Goal: Transaction & Acquisition: Purchase product/service

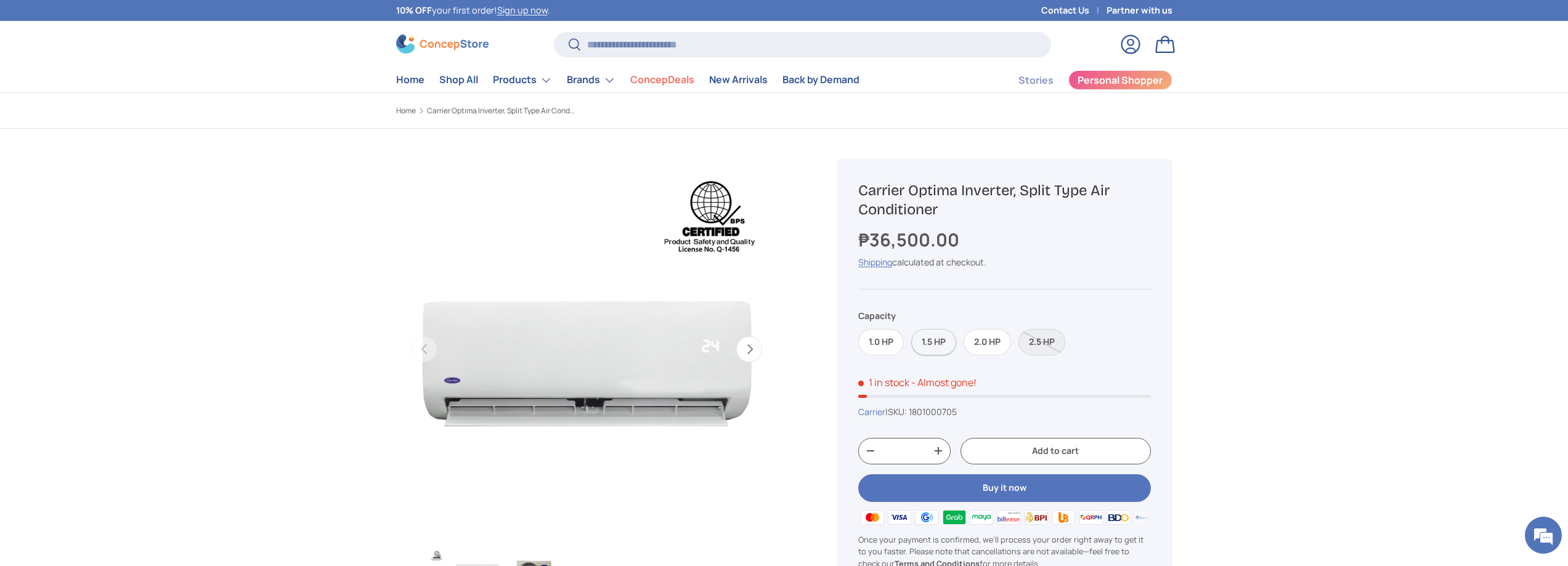
click at [936, 347] on label "1.5 HP" at bounding box center [934, 342] width 45 height 27
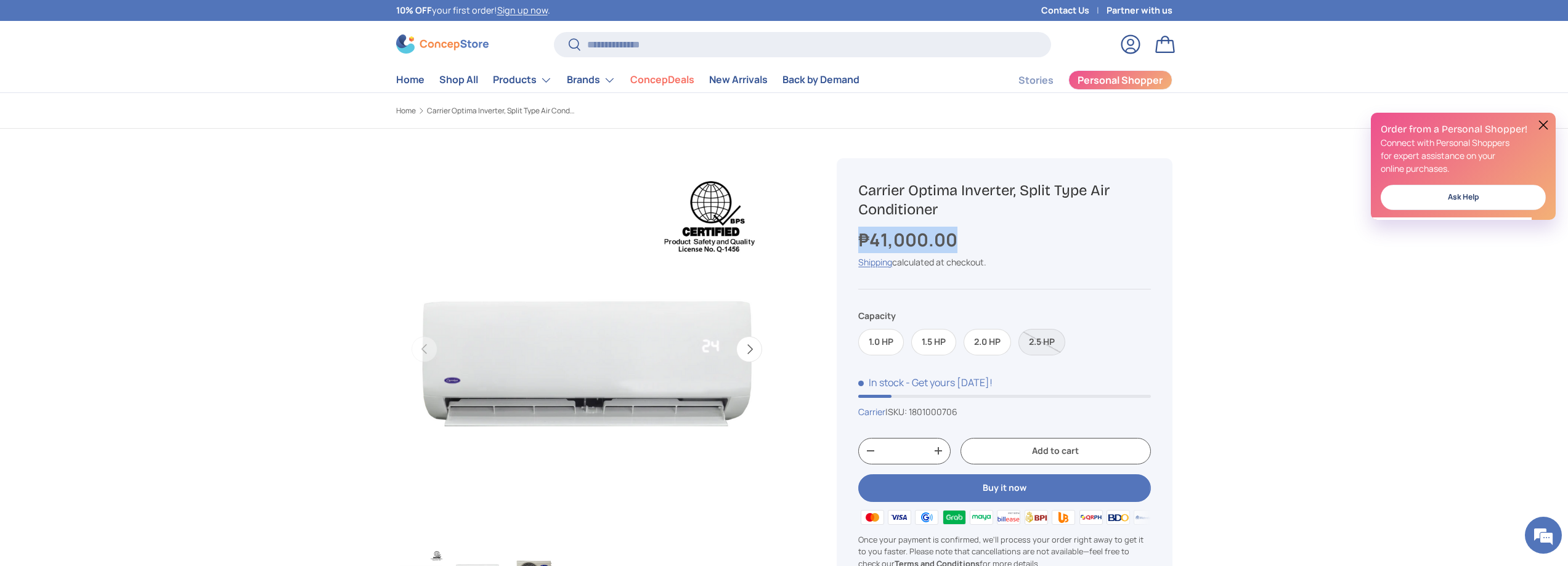
drag, startPoint x: 858, startPoint y: 247, endPoint x: 1222, endPoint y: 291, distance: 366.6
click at [1055, 236] on div "Sold out Carrier Optima Inverter, Split Type Air Conditioner ₱41,000.00 Unit pr…" at bounding box center [1004, 392] width 335 height 468
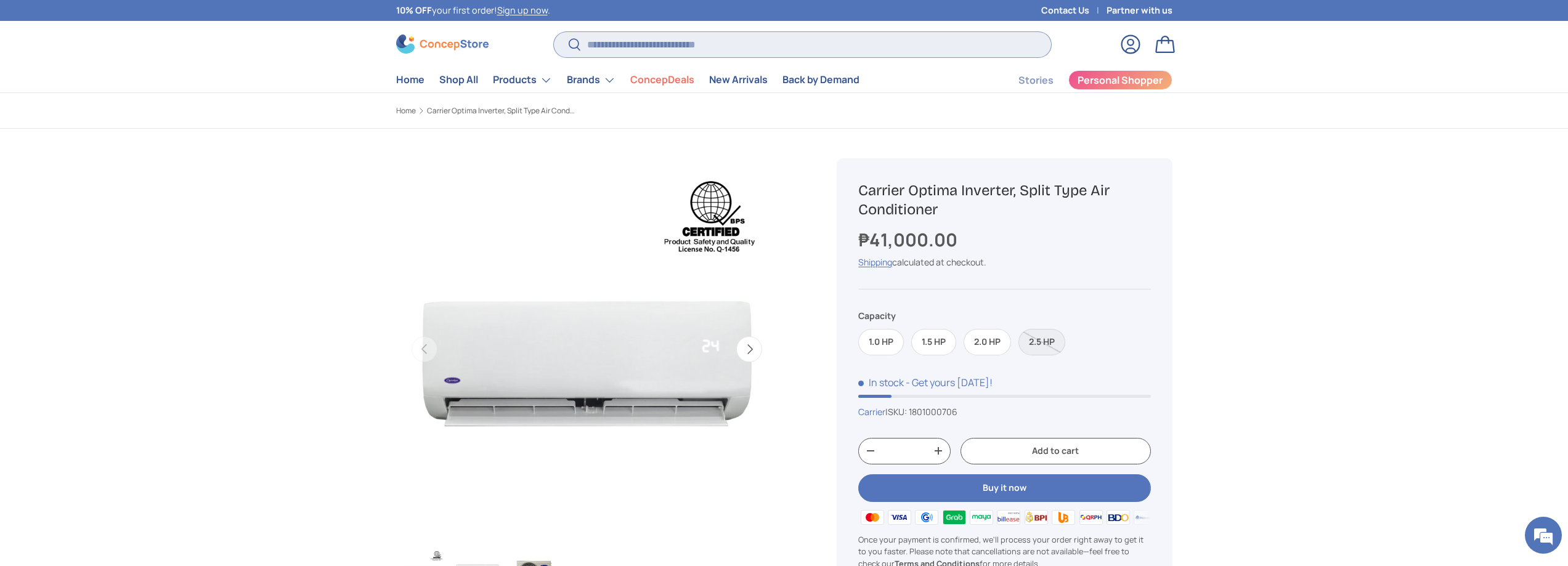
click at [643, 53] on input "Search" at bounding box center [802, 44] width 497 height 25
type input "*"
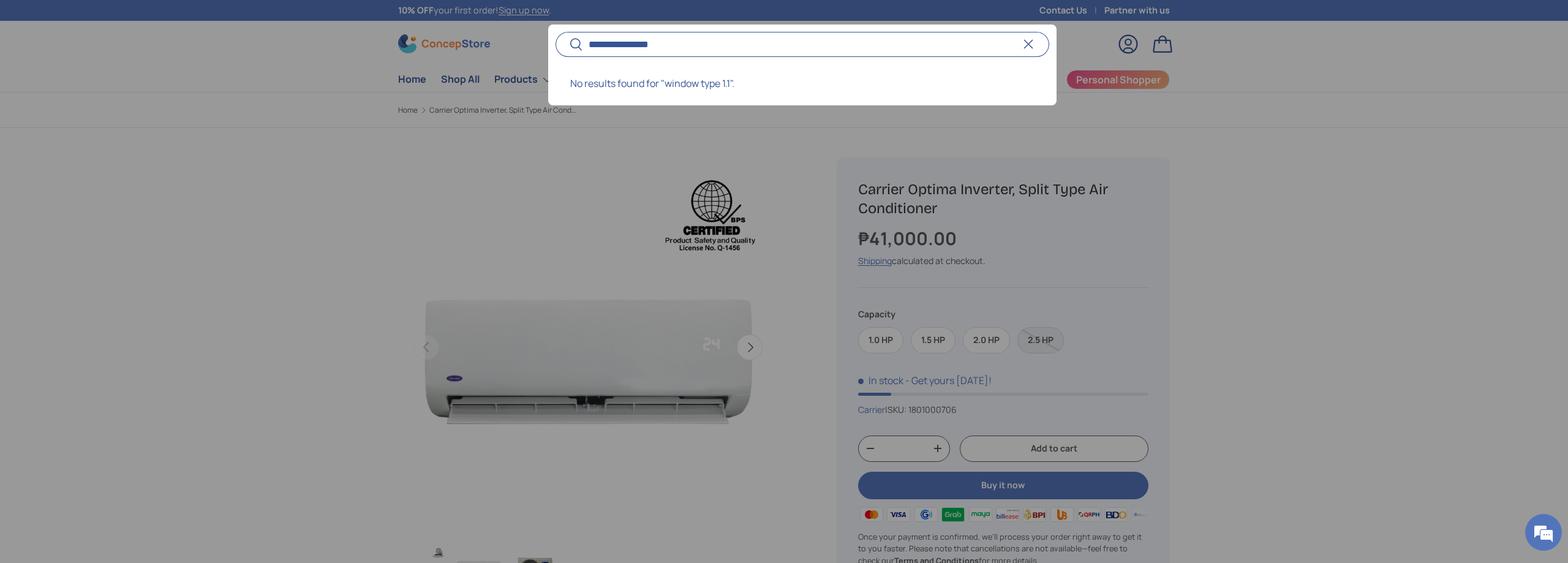
type input "**********"
click at [556, 31] on button "Search" at bounding box center [569, 45] width 27 height 29
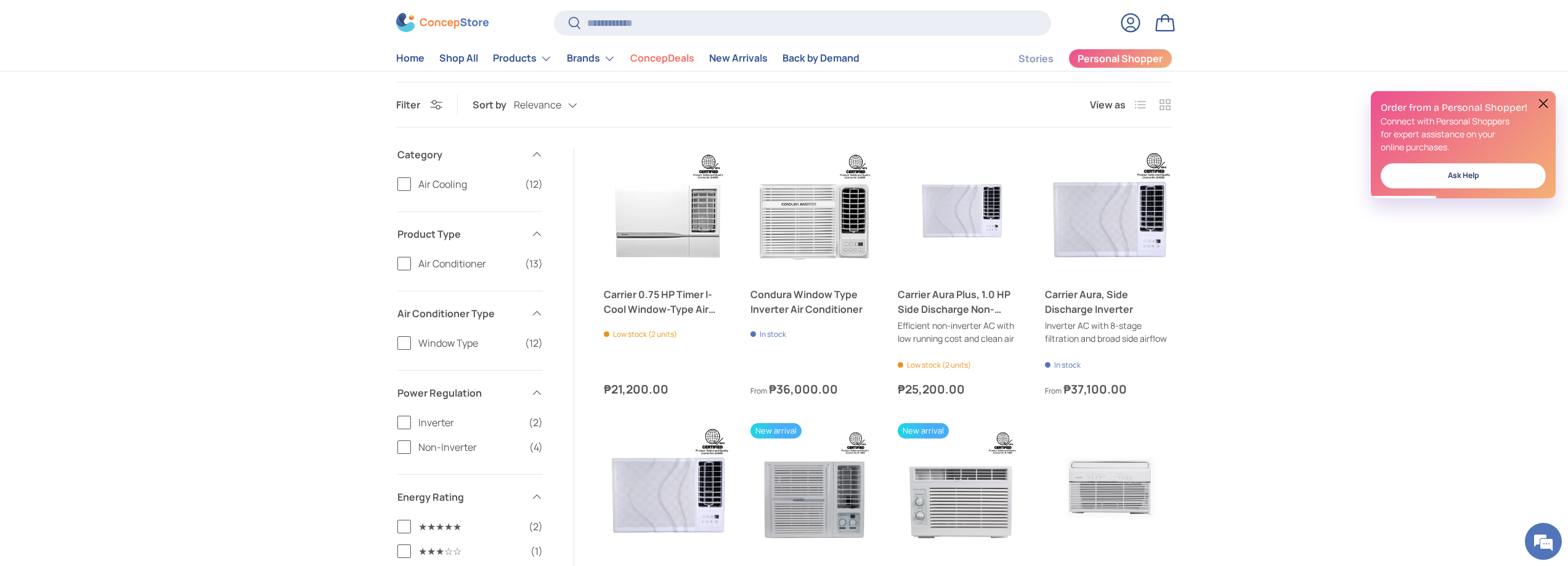
scroll to position [61, 0]
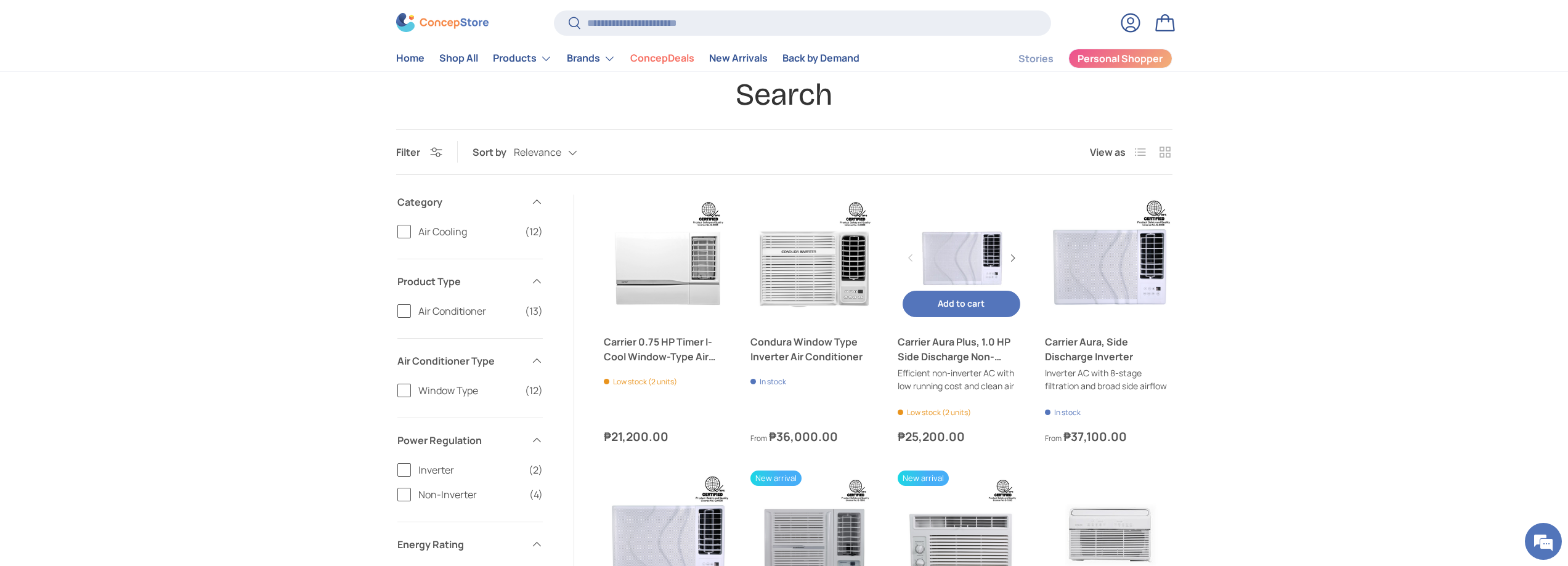
click at [939, 307] on span "Add to cart" at bounding box center [961, 304] width 47 height 12
click at [968, 264] on link "Carrier Aura Plus, 1.0 HP Side Discharge Non-Inverter" at bounding box center [961, 258] width 127 height 127
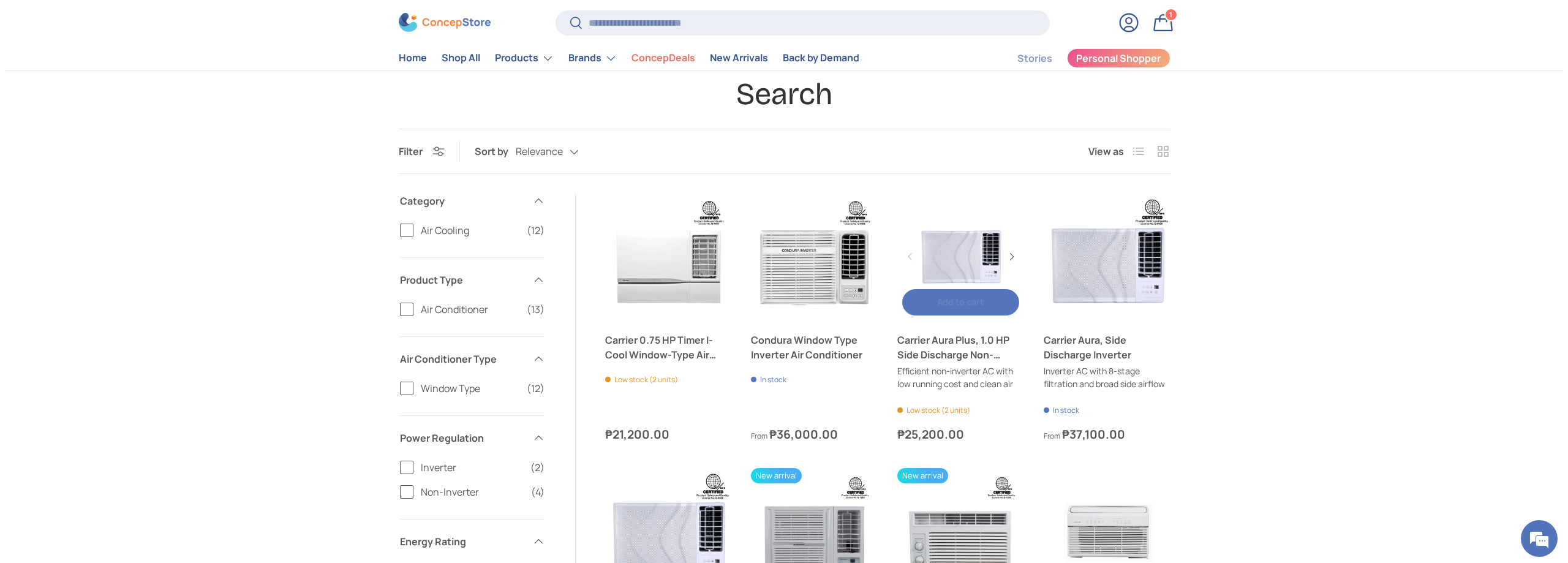
scroll to position [0, 0]
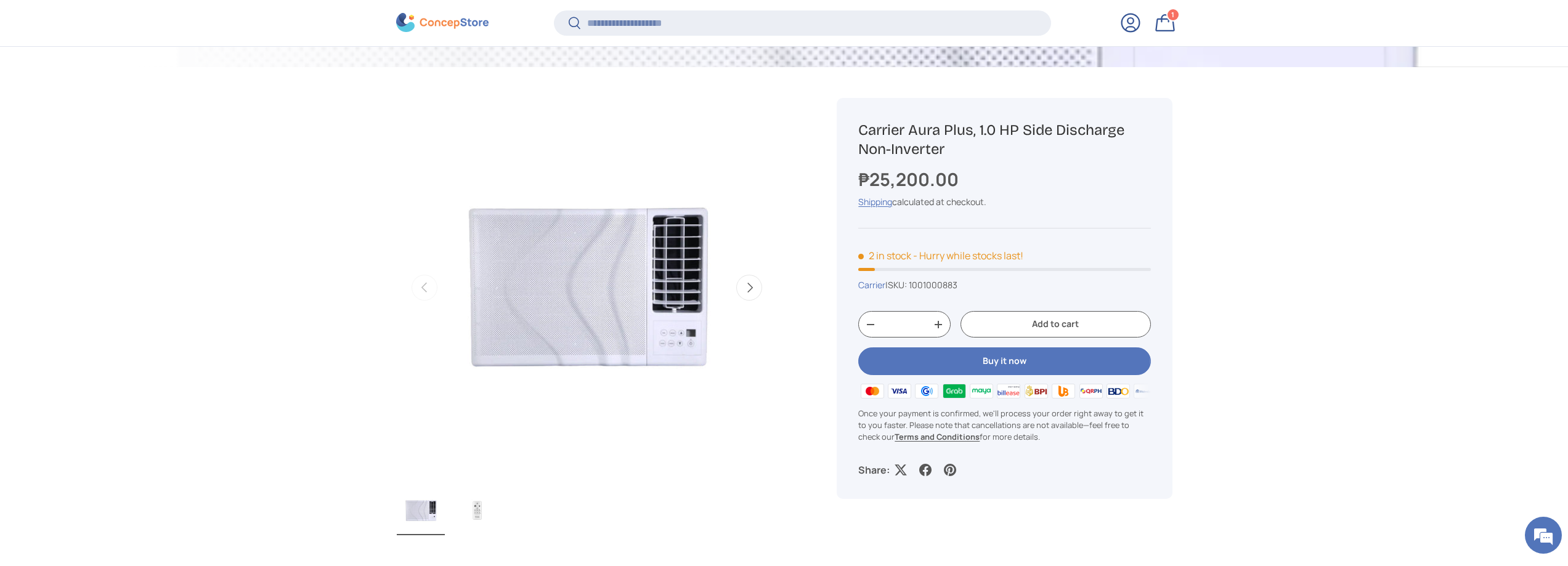
scroll to position [490, 0]
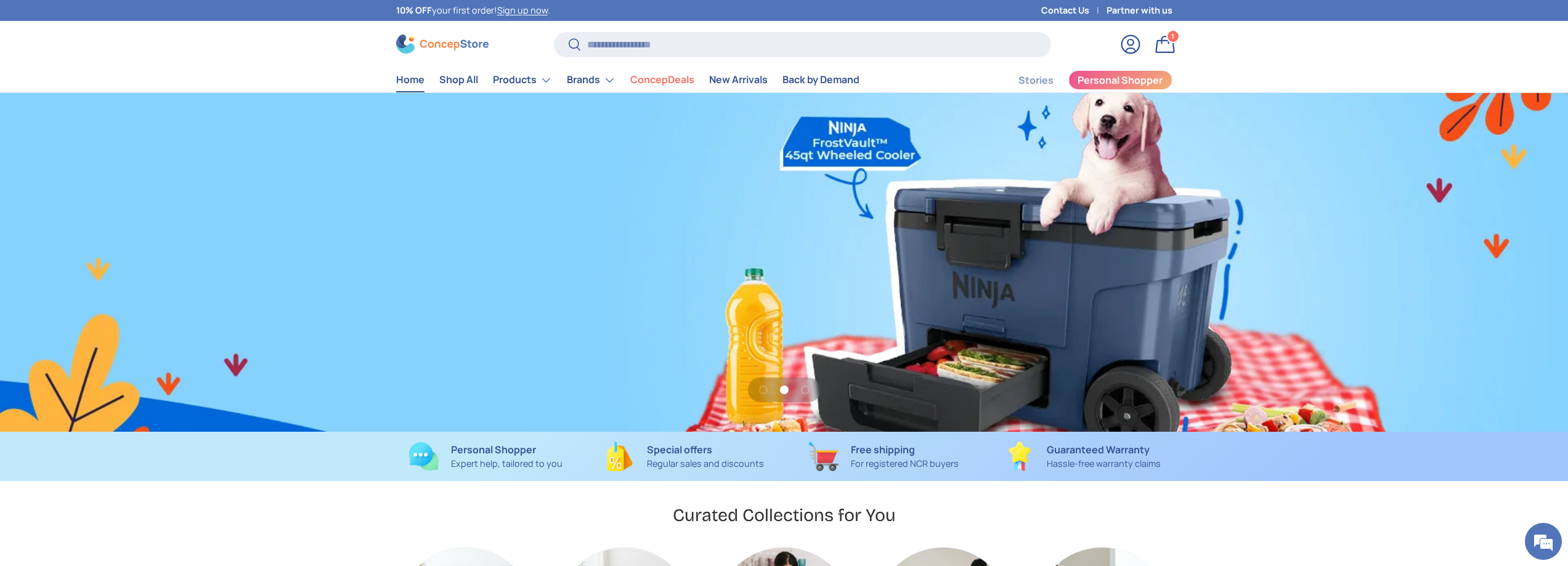
scroll to position [0, 1568]
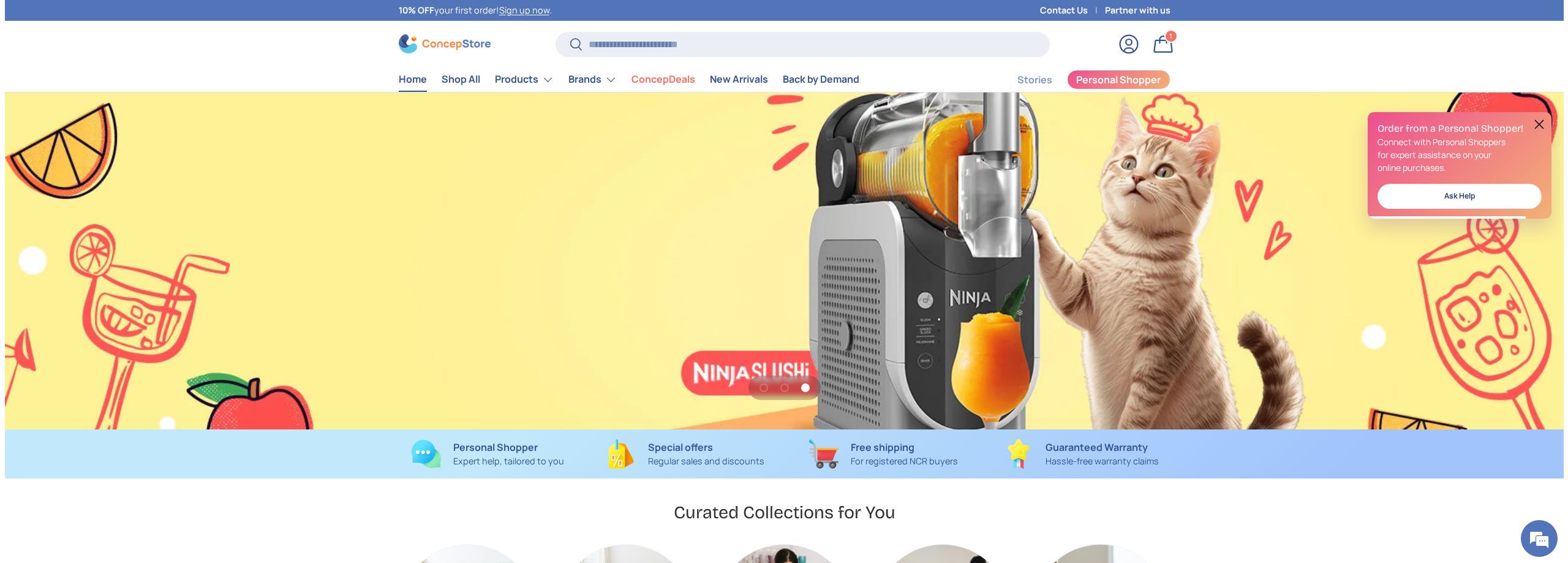
scroll to position [0, 3118]
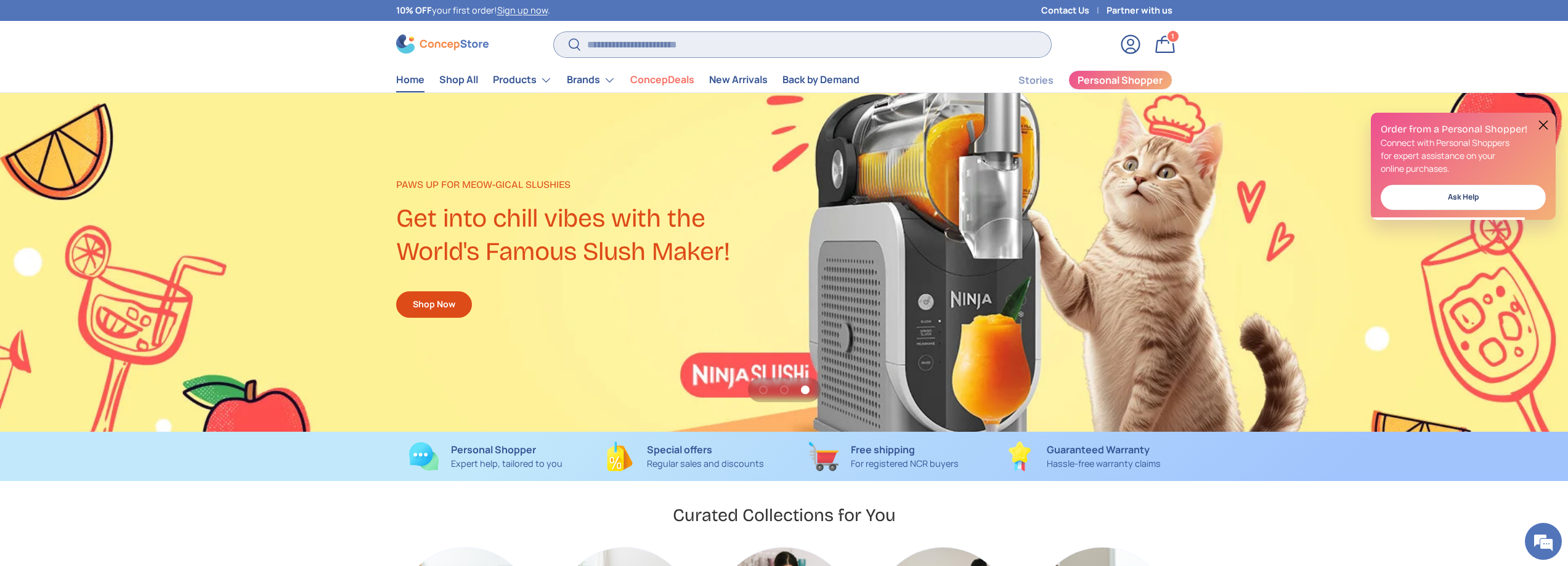
click at [643, 48] on input "Search" at bounding box center [802, 44] width 497 height 25
click at [676, 57] on input "Search" at bounding box center [802, 44] width 497 height 25
paste input "**********"
type input "**********"
click at [554, 31] on button "Search" at bounding box center [568, 46] width 27 height 29
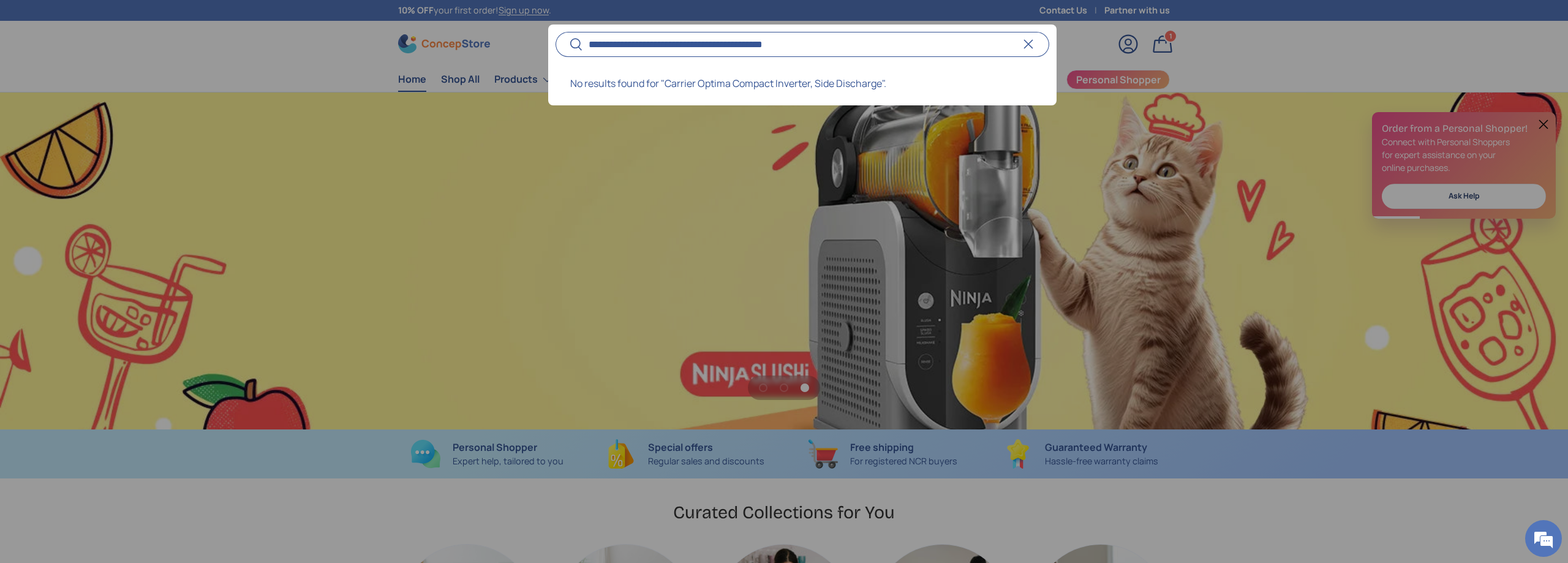
scroll to position [0, 0]
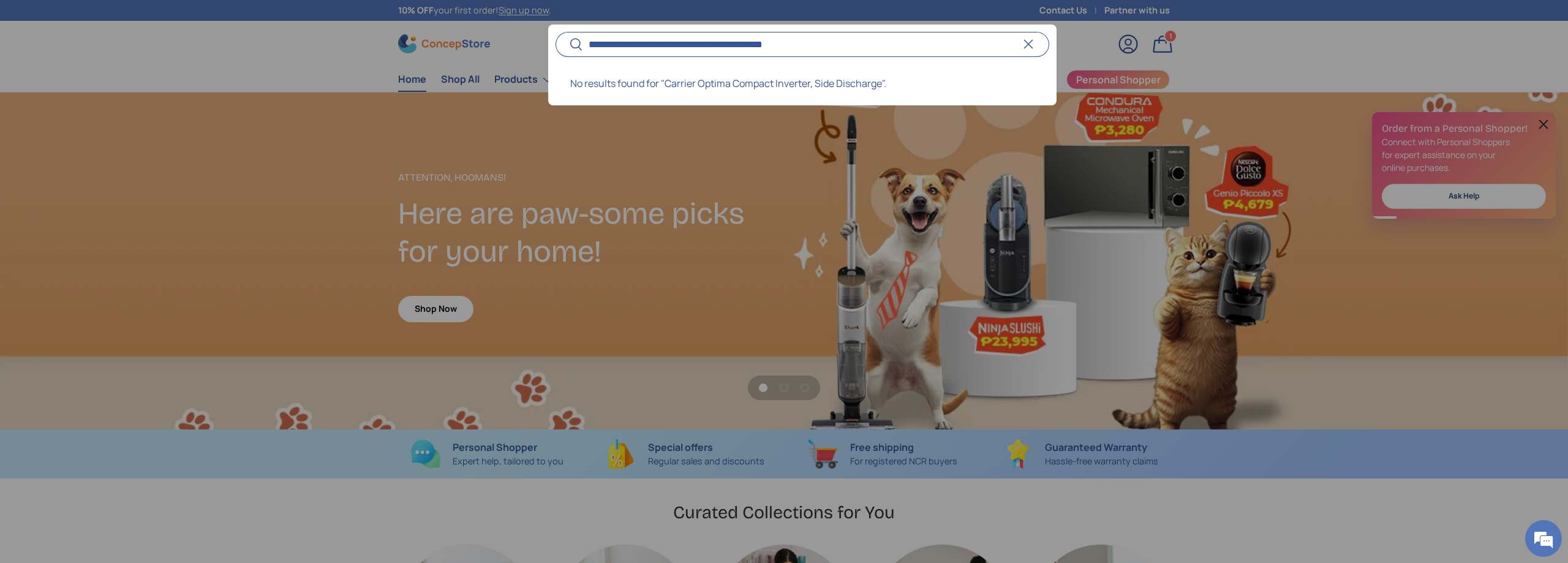
click at [853, 55] on input "**********" at bounding box center [802, 44] width 494 height 25
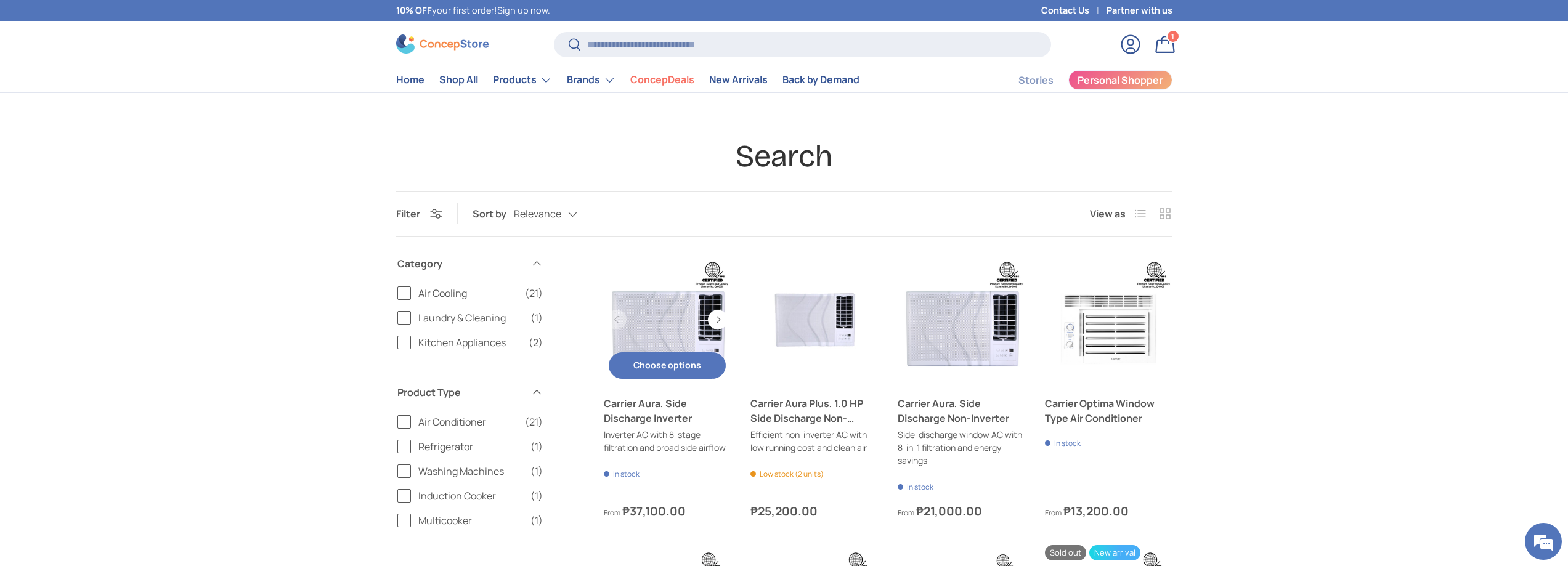
click at [682, 377] on button "Choose options Choose options" at bounding box center [668, 365] width 118 height 27
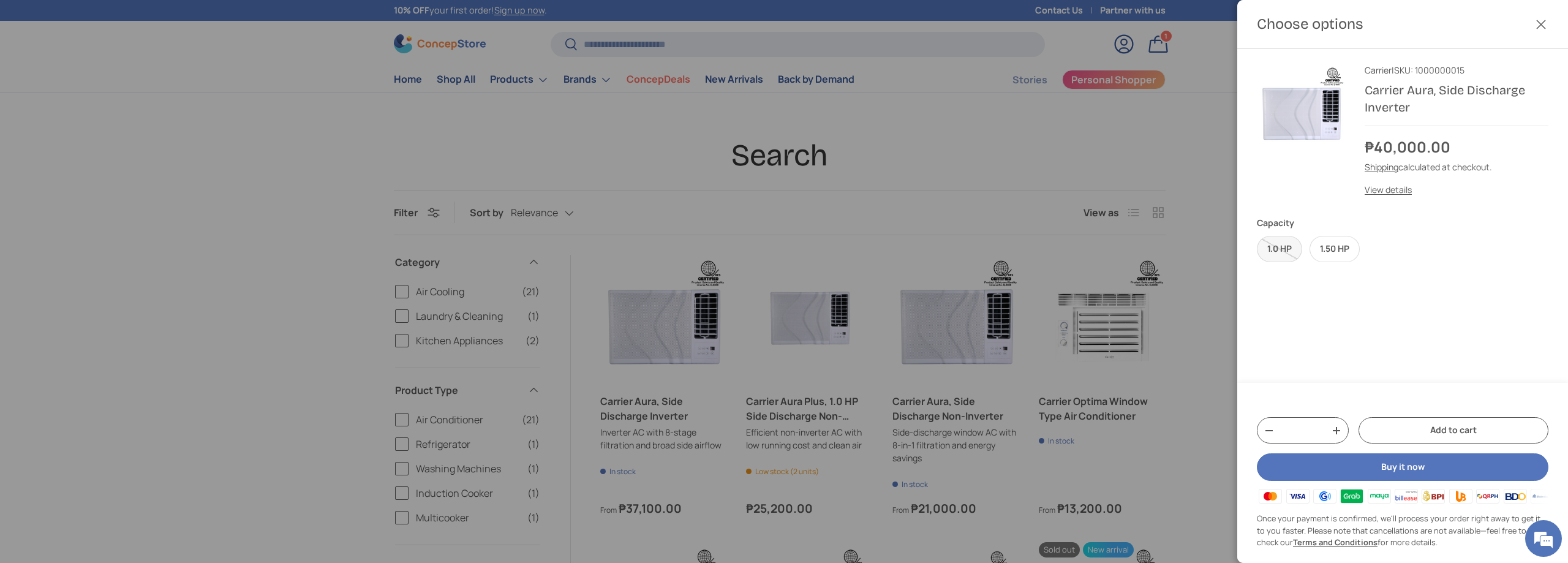
click at [1284, 249] on label "1.0 HP" at bounding box center [1279, 249] width 45 height 27
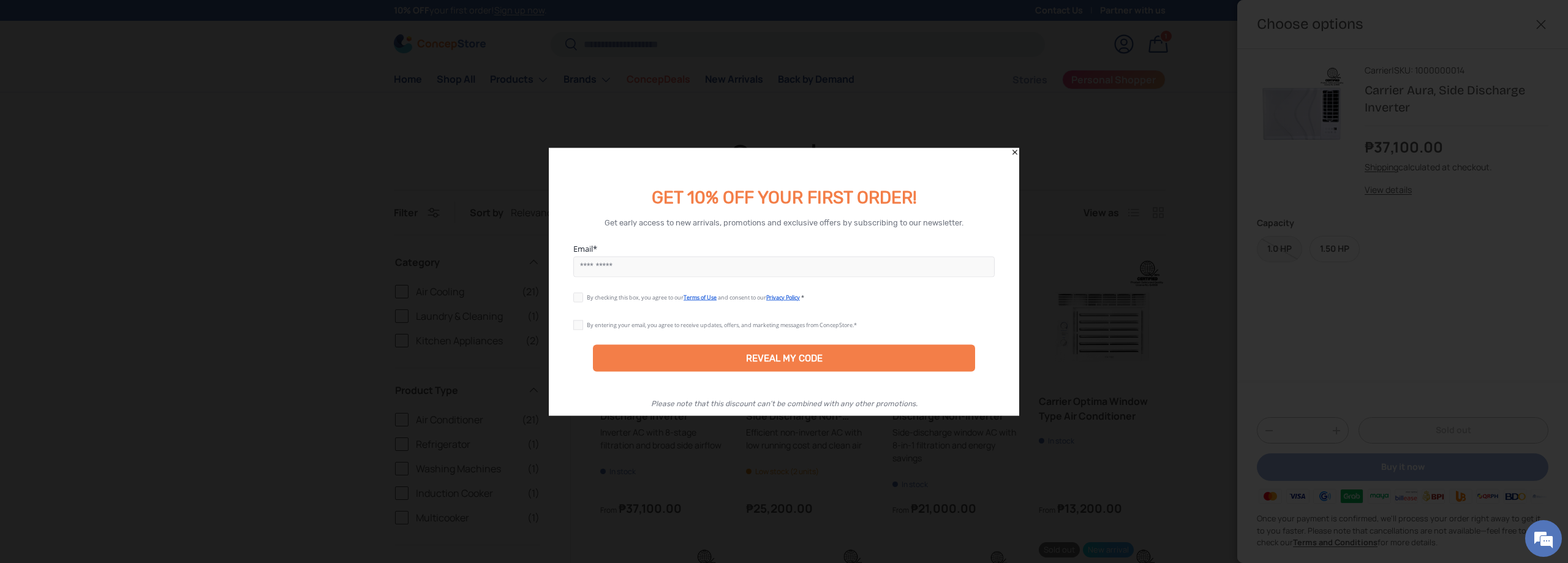
click at [1016, 150] on icon "Close" at bounding box center [1015, 152] width 9 height 9
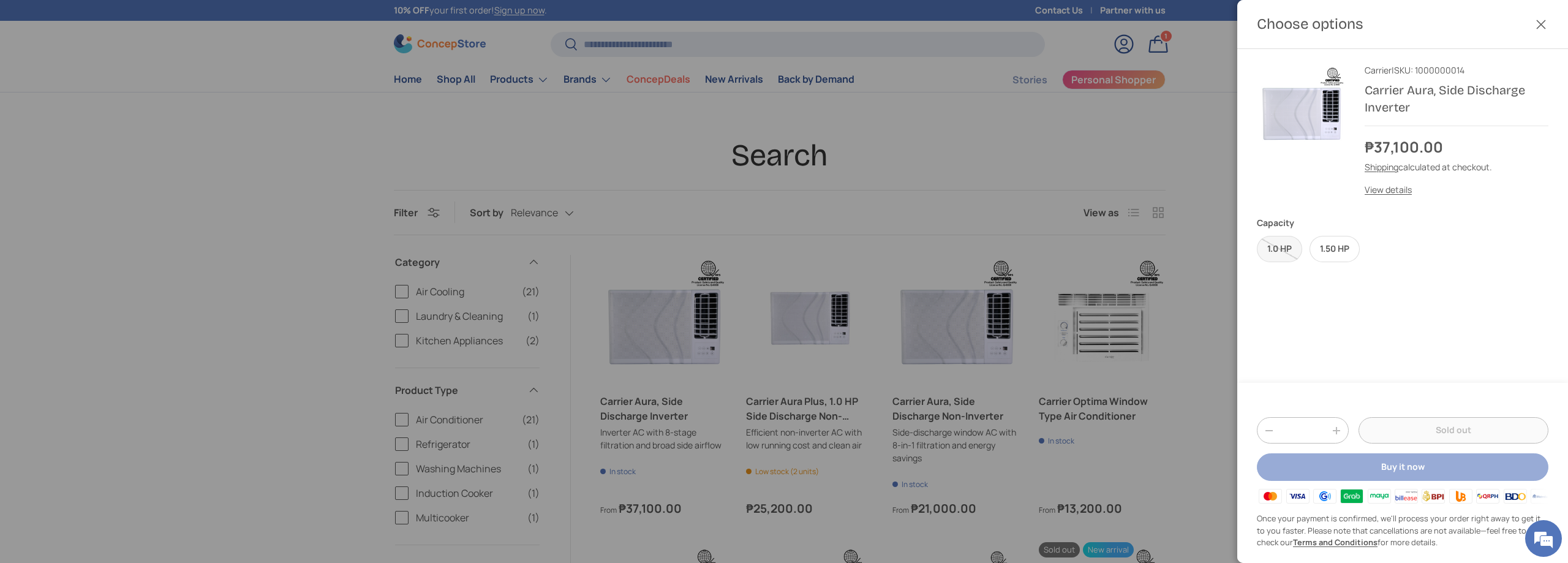
click at [966, 167] on div at bounding box center [784, 281] width 1568 height 563
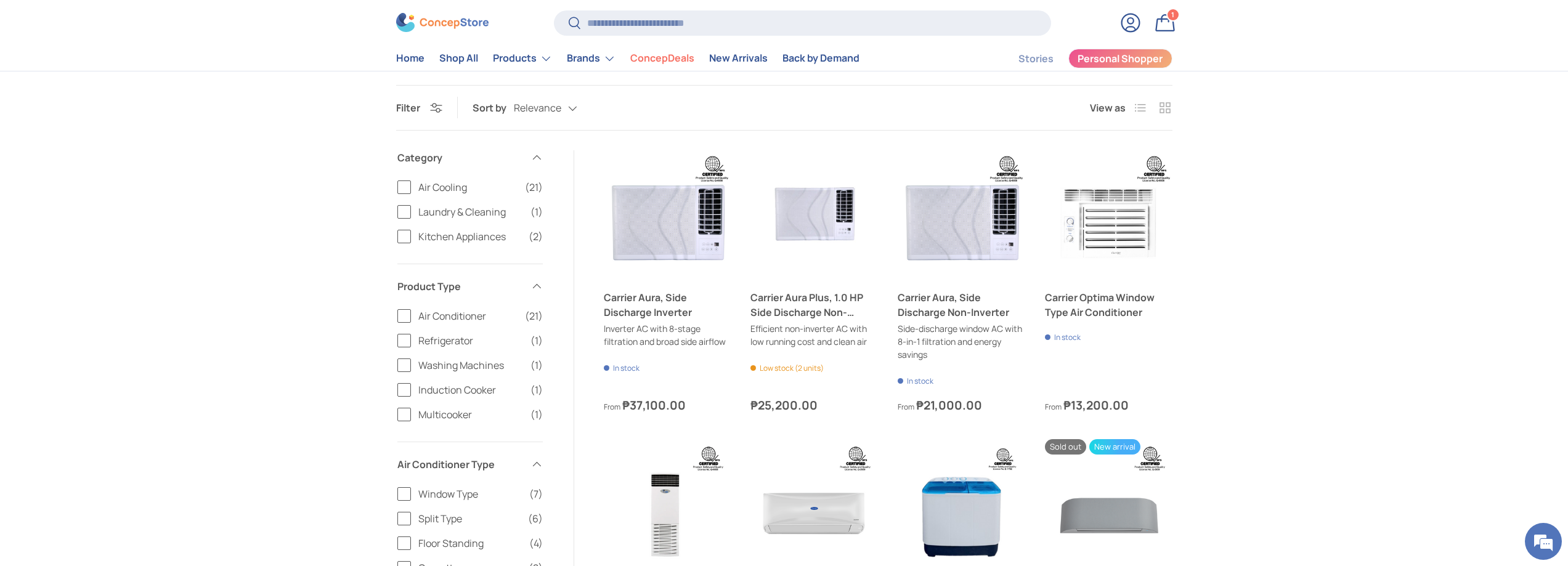
scroll to position [123, 0]
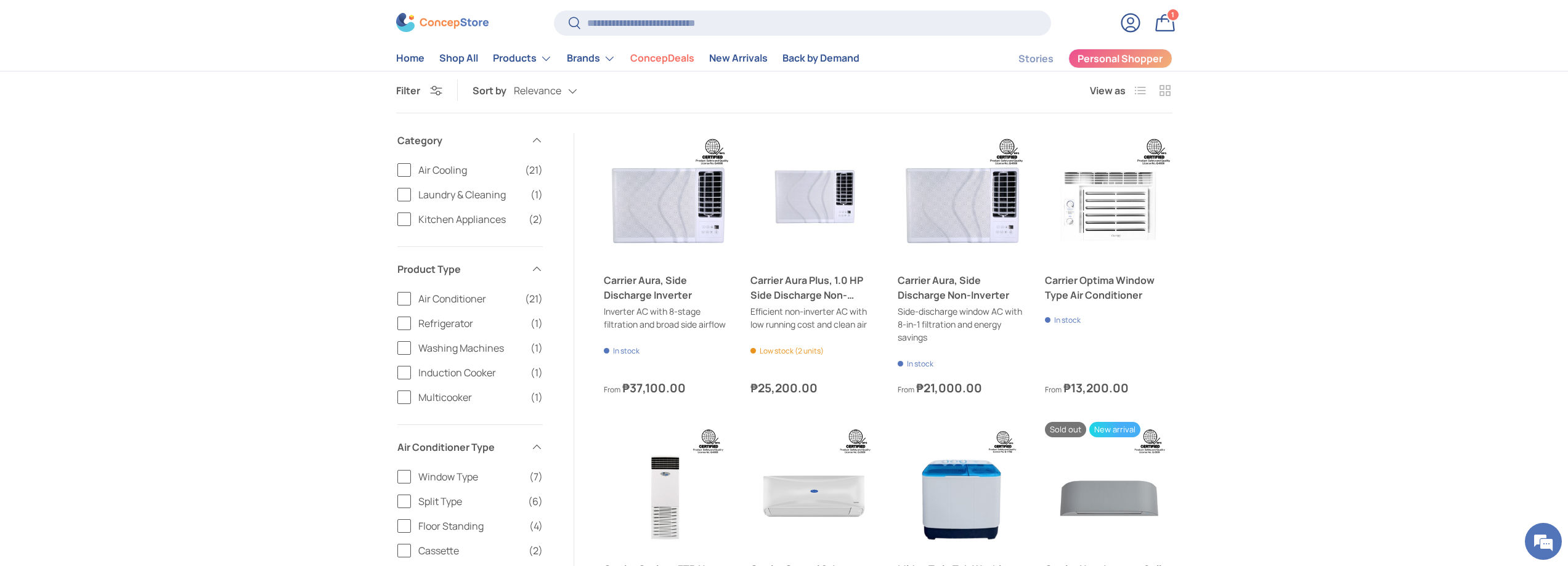
click at [402, 484] on label "Window Type (7)" at bounding box center [470, 476] width 145 height 14
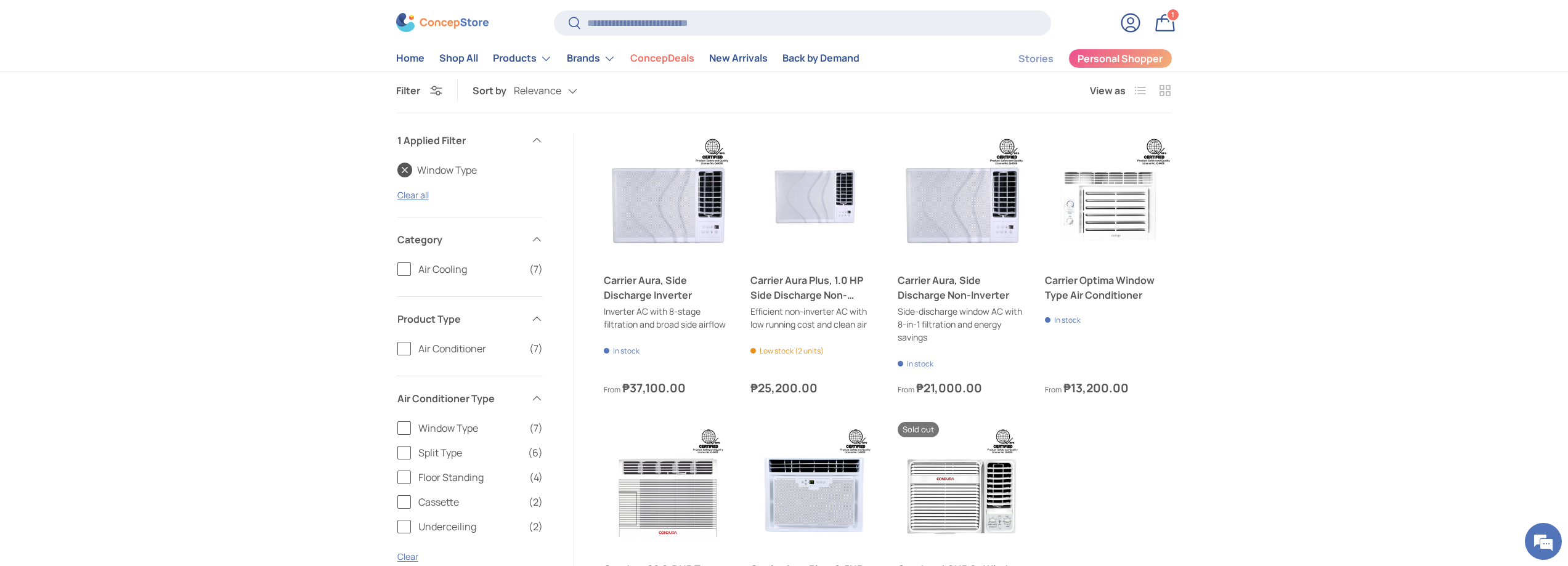
click at [412, 457] on label "Split Type (6)" at bounding box center [470, 453] width 145 height 14
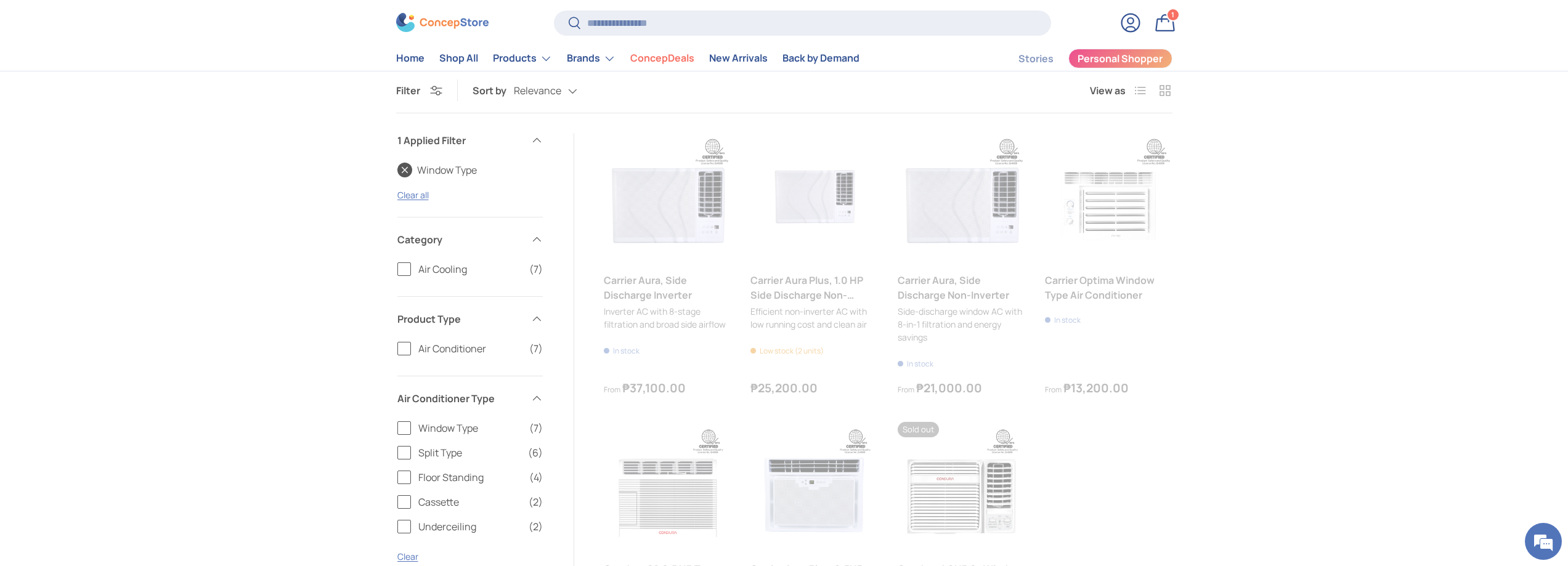
click at [401, 434] on label "Window Type (7)" at bounding box center [470, 428] width 145 height 14
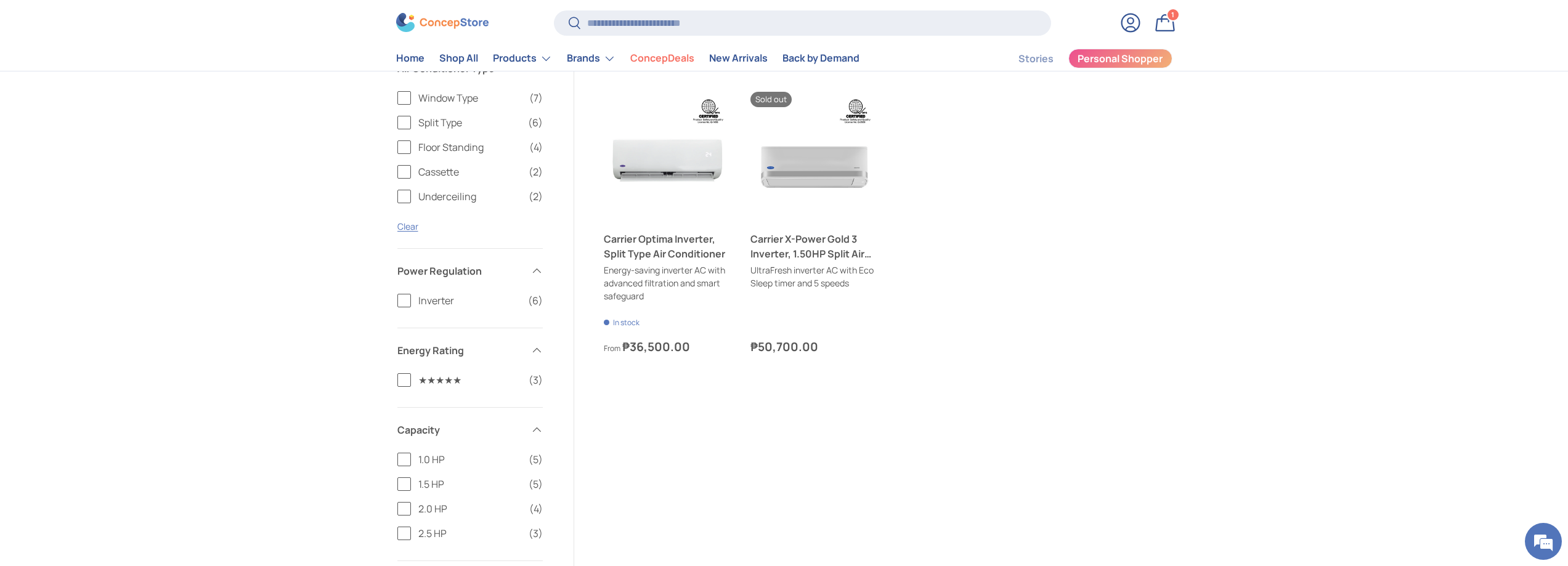
scroll to position [431, 0]
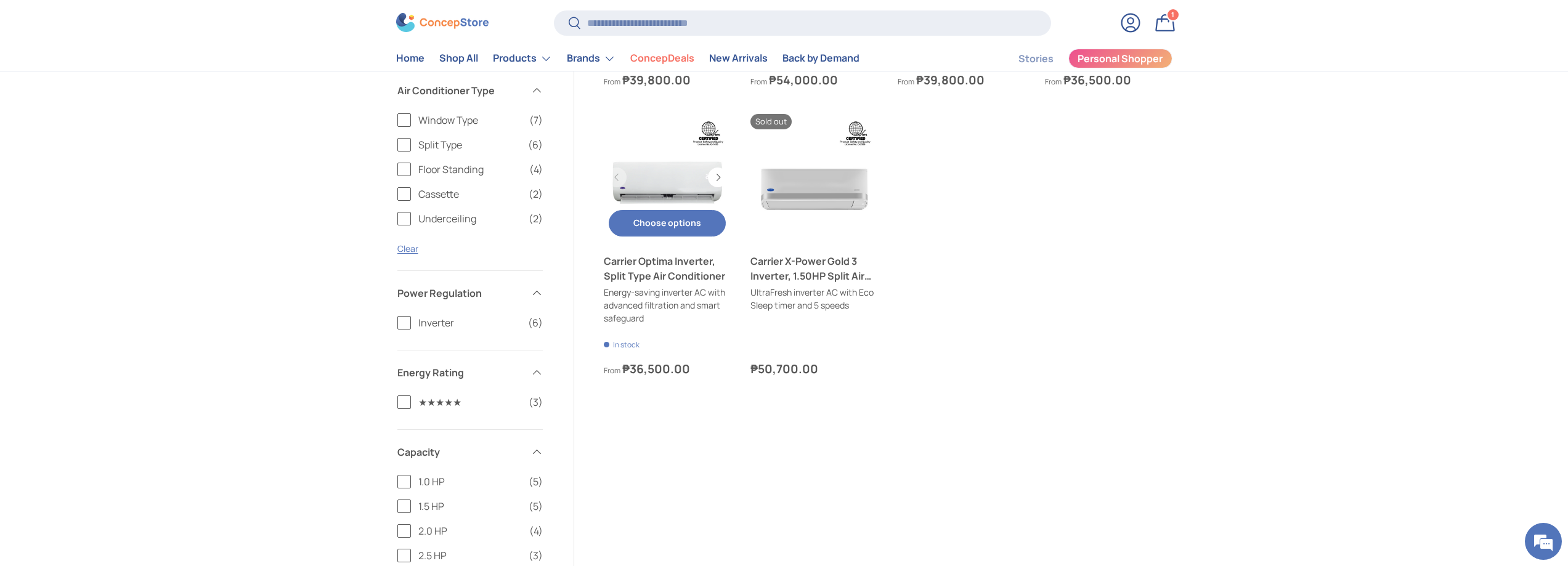
click at [665, 185] on link "Carrier Optima Inverter, Split Type Air Conditioner" at bounding box center [668, 178] width 127 height 127
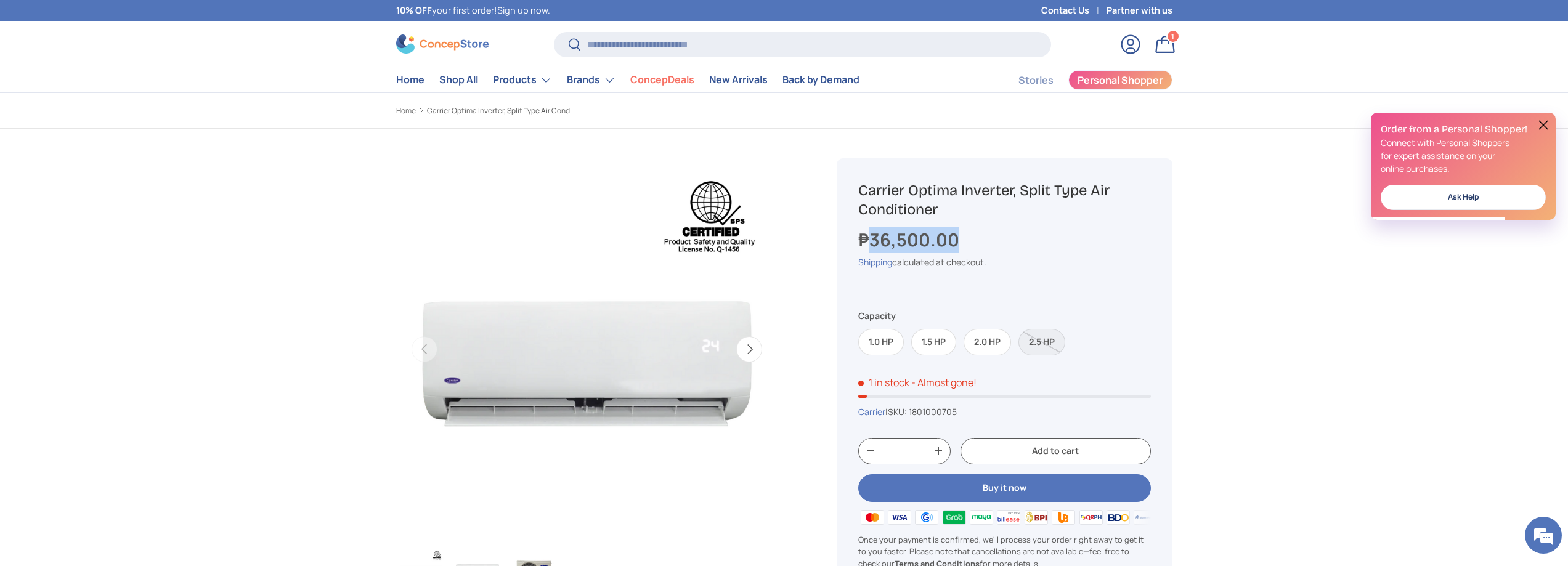
drag, startPoint x: 873, startPoint y: 246, endPoint x: 989, endPoint y: 247, distance: 116.0
click at [989, 247] on div "₱36,500.00" at bounding box center [1005, 240] width 292 height 27
